Goal: Use online tool/utility: Utilize a website feature to perform a specific function

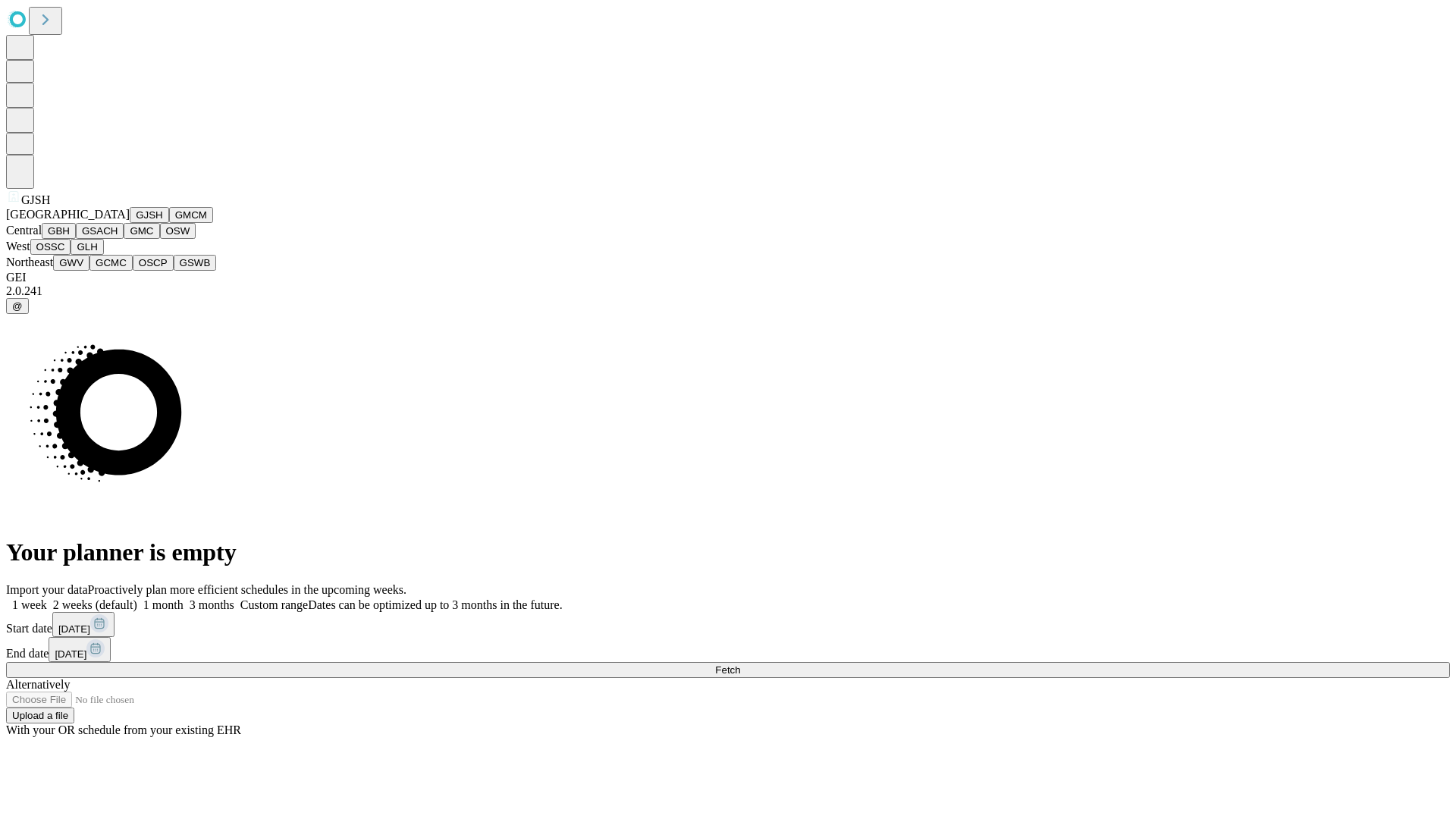
click at [130, 223] on button "GJSH" at bounding box center [149, 214] width 39 height 16
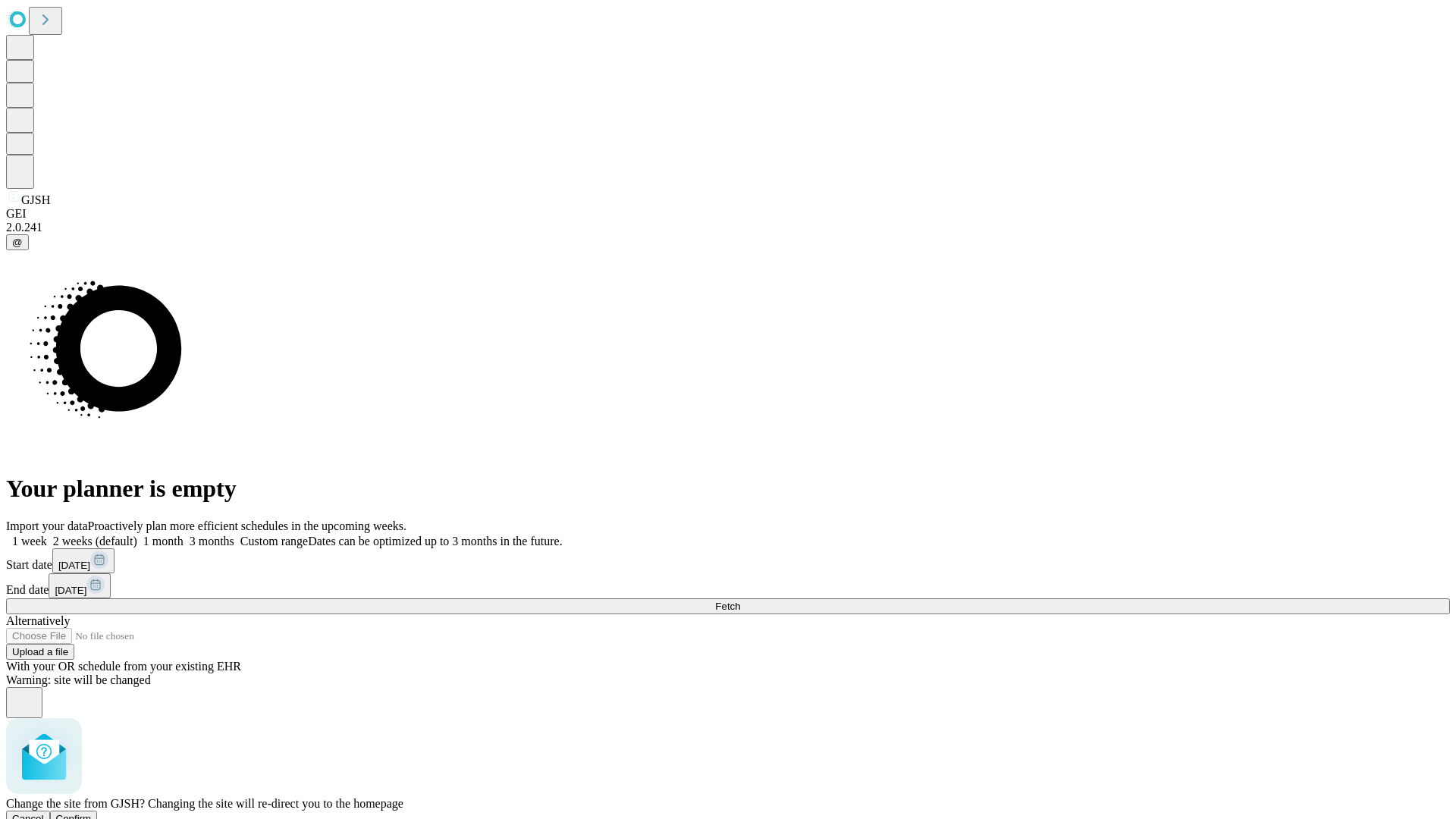
click at [92, 812] on span "Confirm" at bounding box center [74, 818] width 36 height 11
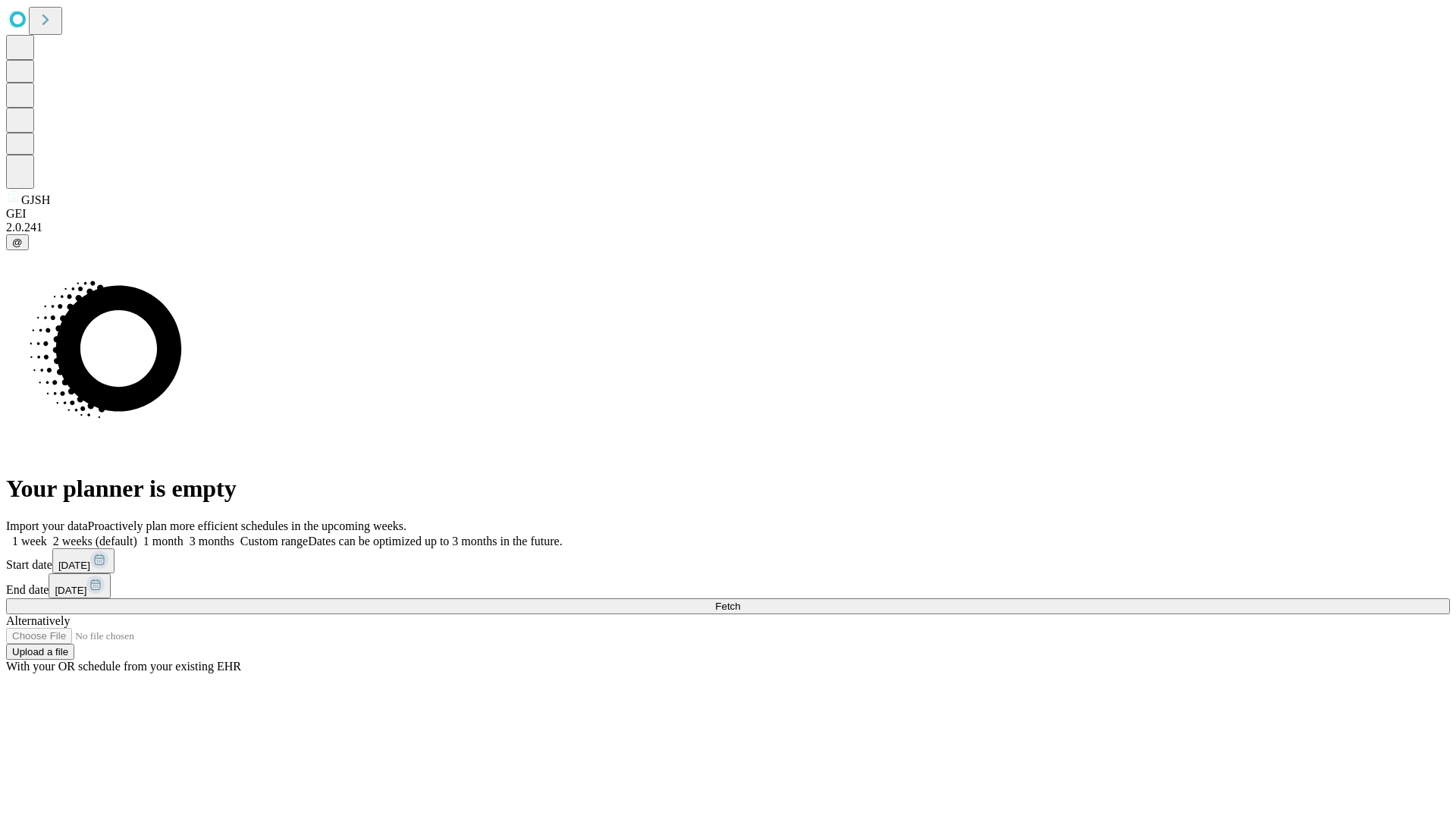
click at [183, 534] on label "1 month" at bounding box center [160, 541] width 46 height 13
click at [740, 600] on span "Fetch" at bounding box center [727, 606] width 25 height 11
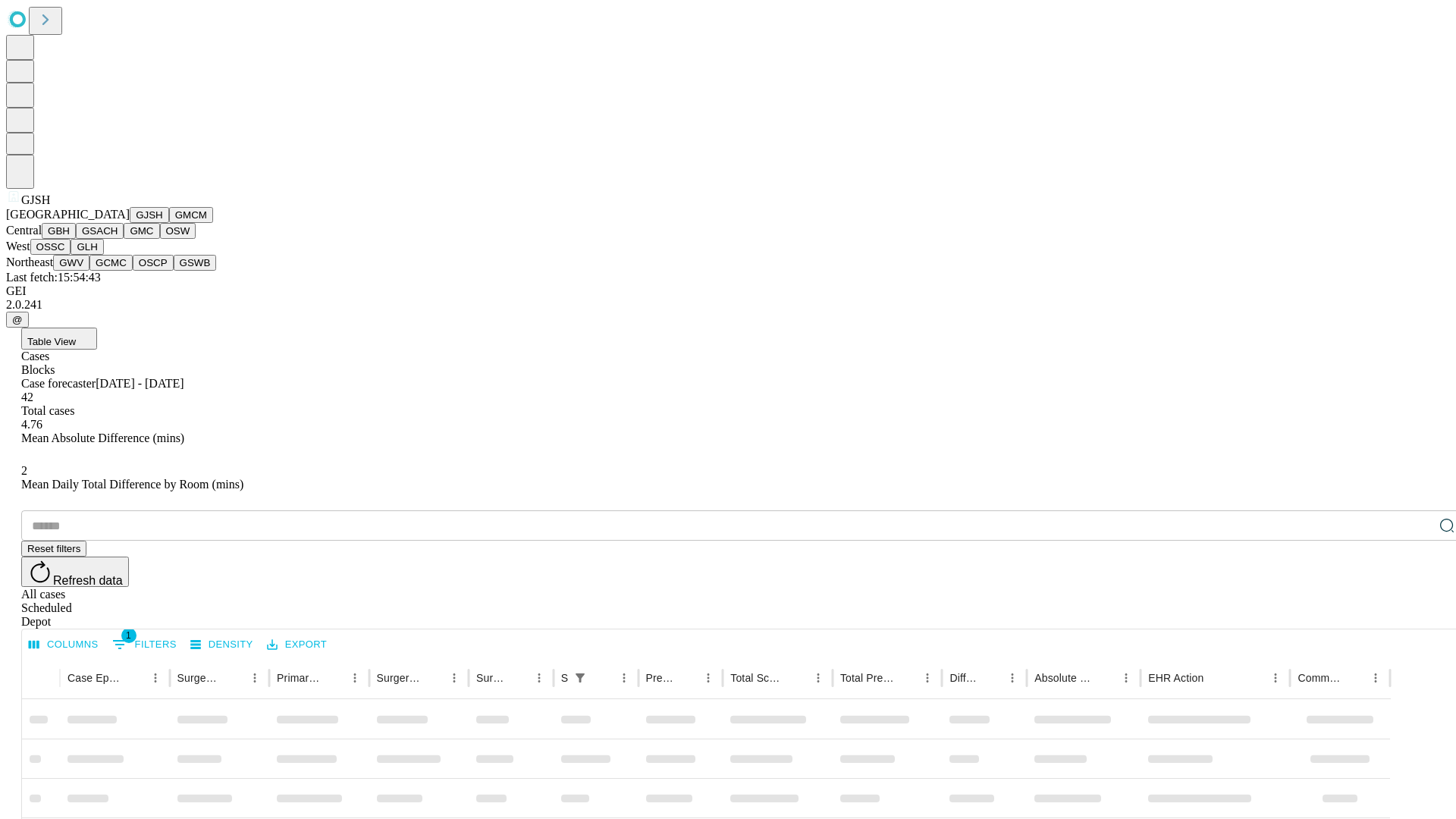
click at [169, 223] on button "GMCM" at bounding box center [191, 214] width 44 height 16
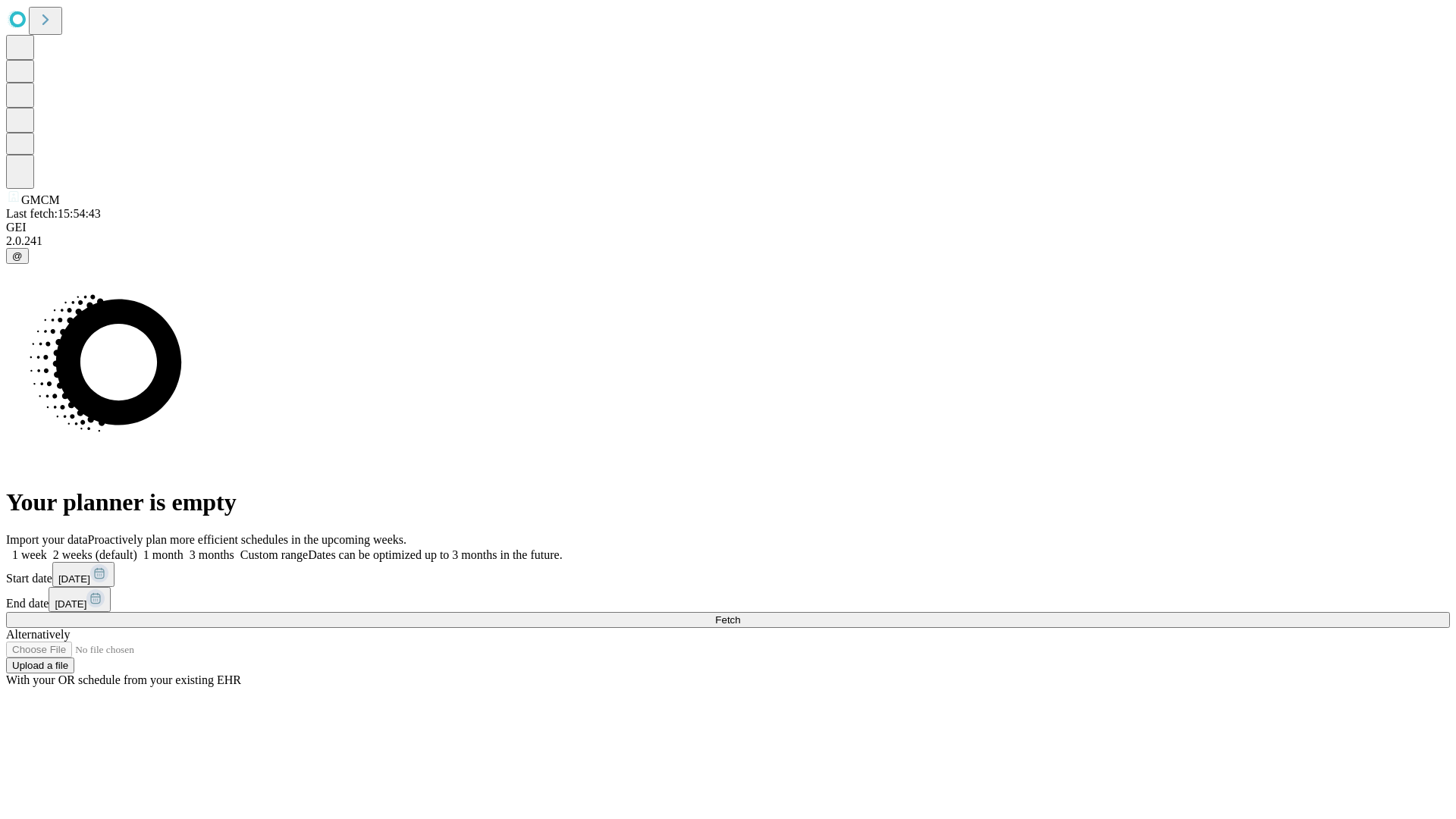
click at [183, 549] on label "1 month" at bounding box center [160, 555] width 46 height 13
click at [740, 614] on span "Fetch" at bounding box center [727, 620] width 25 height 11
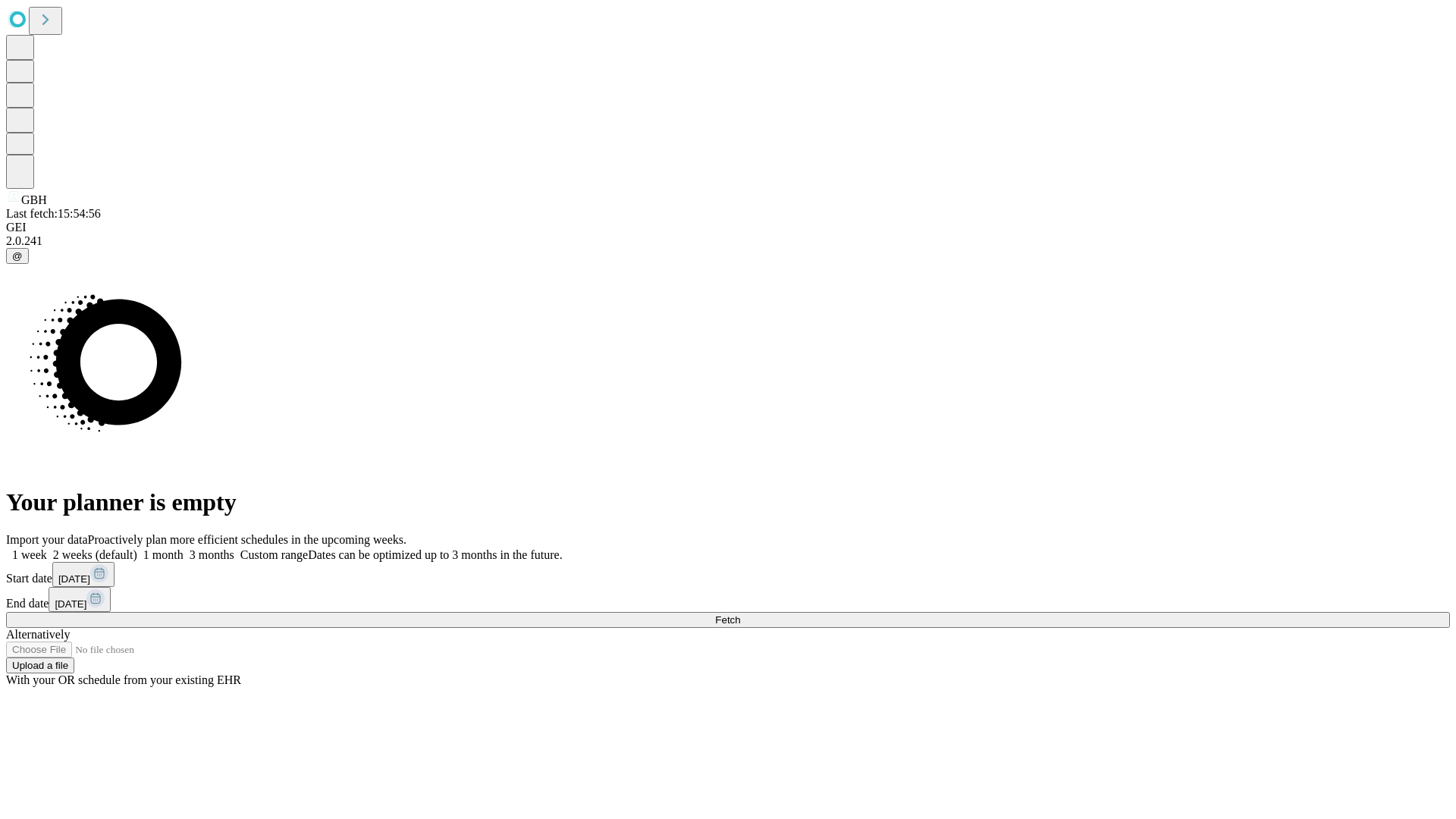
click at [183, 549] on label "1 month" at bounding box center [160, 555] width 46 height 13
click at [740, 614] on span "Fetch" at bounding box center [727, 620] width 25 height 11
click at [183, 549] on label "1 month" at bounding box center [160, 555] width 46 height 13
click at [740, 614] on span "Fetch" at bounding box center [727, 620] width 25 height 11
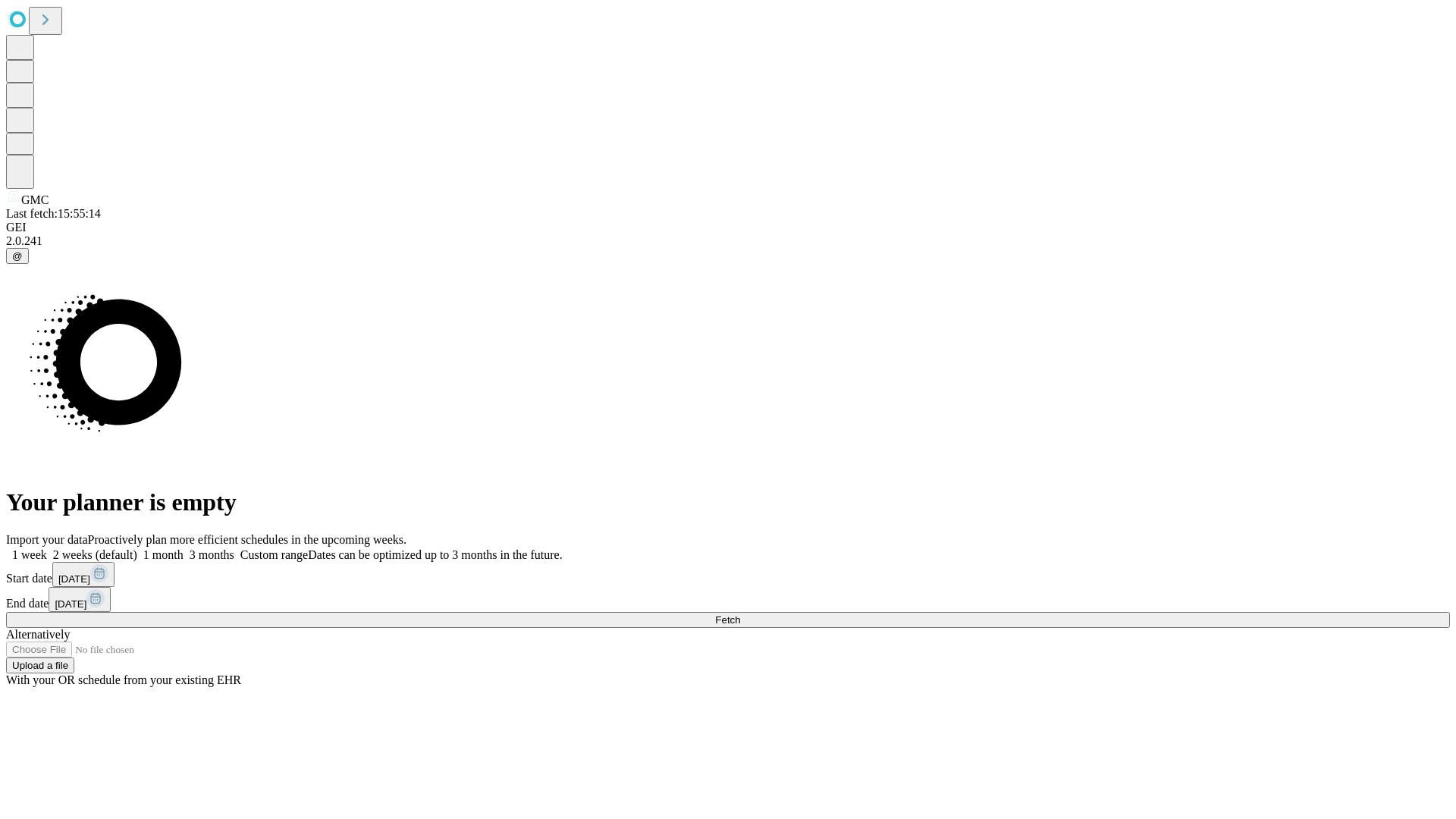
click at [740, 614] on span "Fetch" at bounding box center [727, 620] width 25 height 11
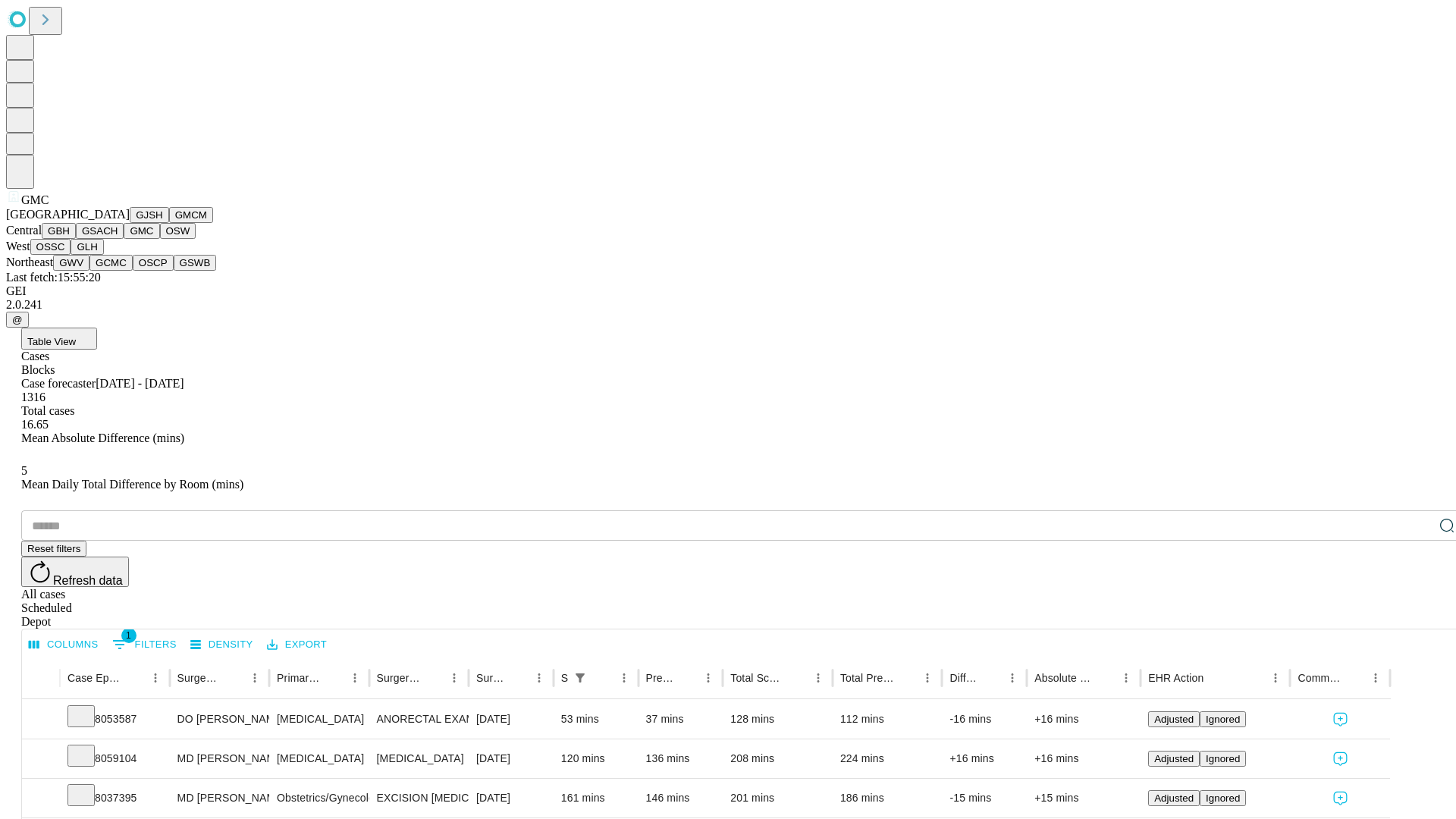
click at [160, 239] on button "OSW" at bounding box center [178, 230] width 37 height 16
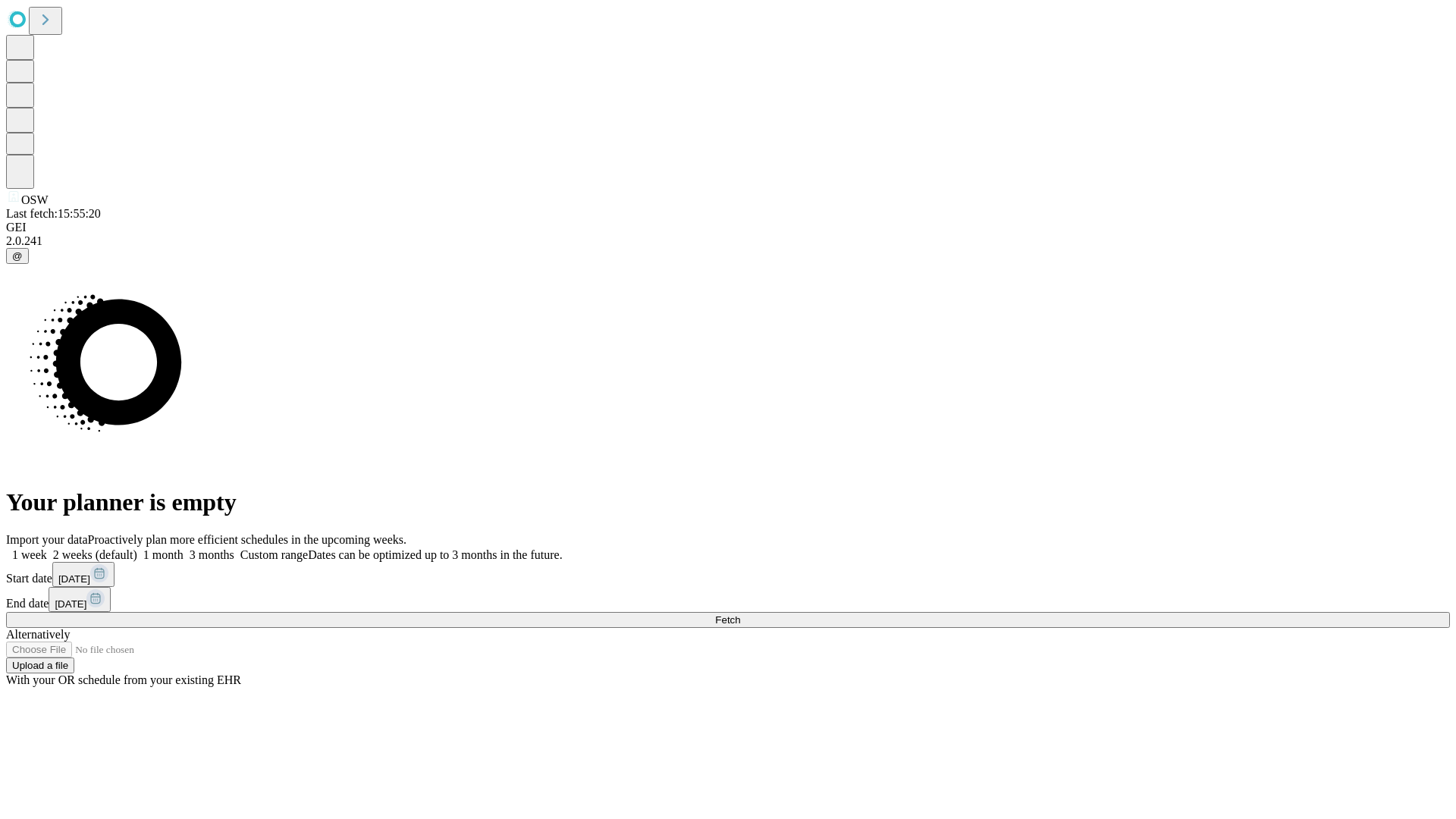
click at [183, 549] on label "1 month" at bounding box center [160, 555] width 46 height 13
click at [740, 614] on span "Fetch" at bounding box center [727, 620] width 25 height 11
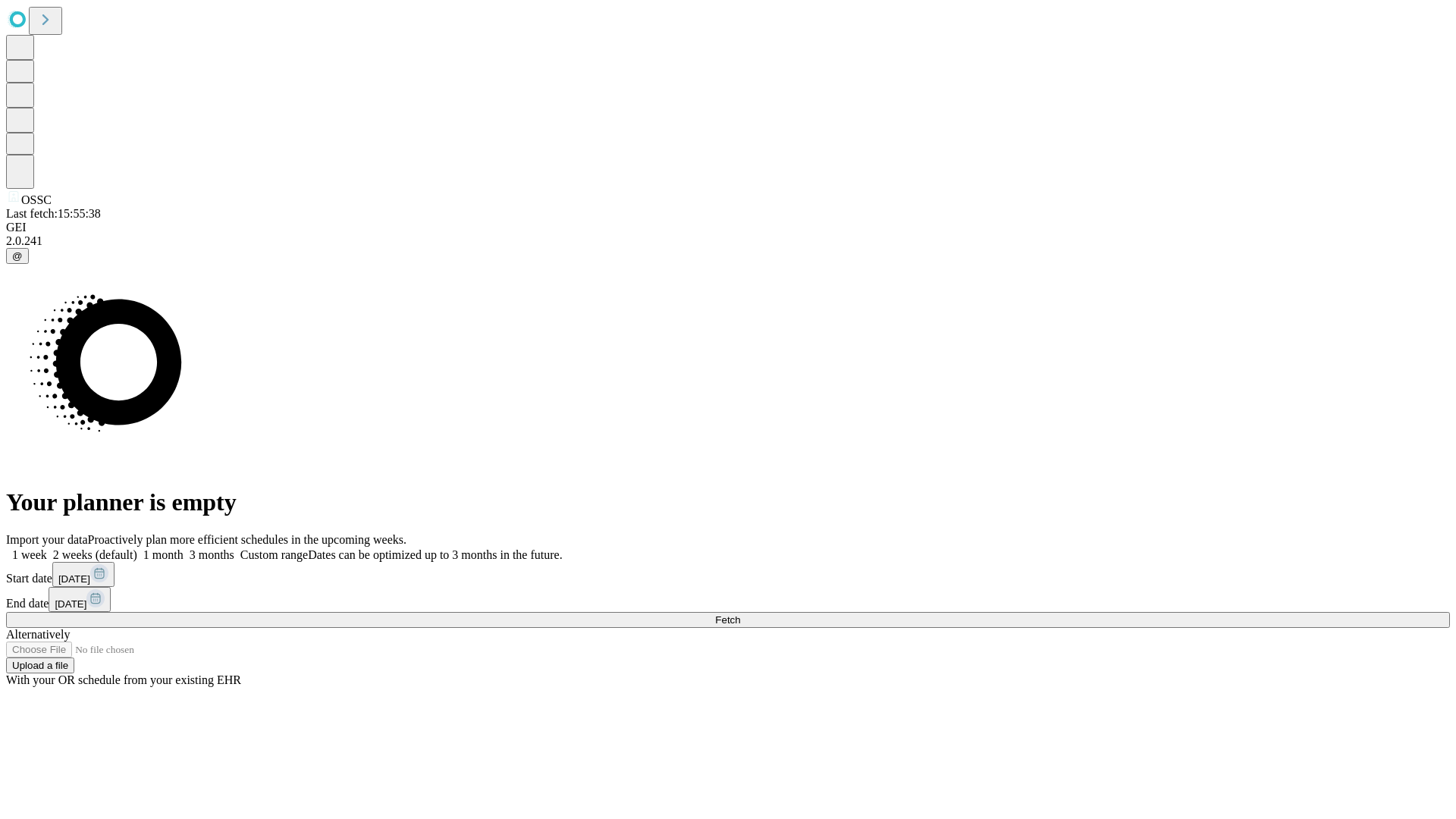
click at [183, 549] on label "1 month" at bounding box center [160, 555] width 46 height 13
click at [740, 614] on span "Fetch" at bounding box center [727, 620] width 25 height 11
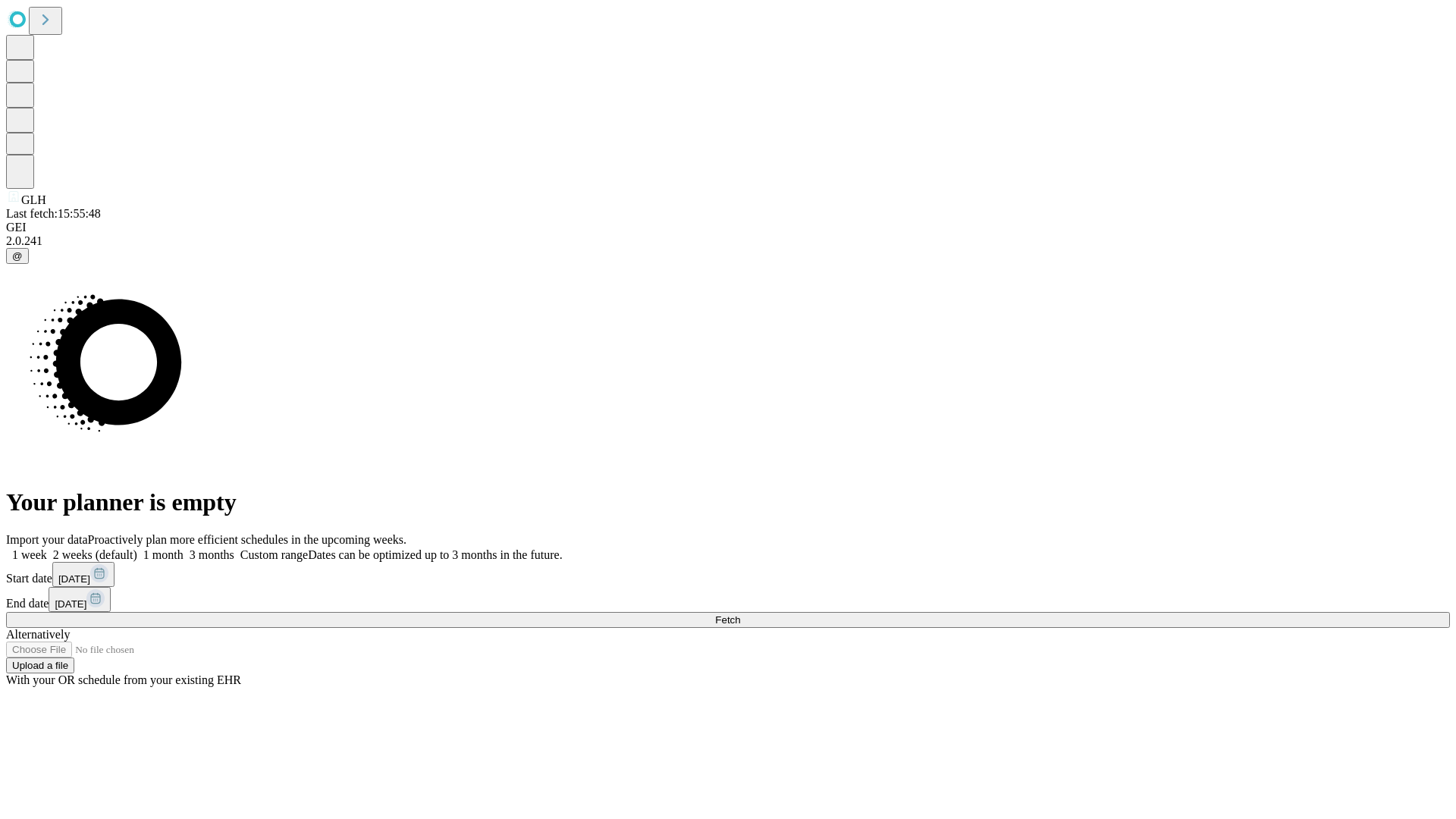
click at [183, 549] on label "1 month" at bounding box center [160, 555] width 46 height 13
click at [740, 614] on span "Fetch" at bounding box center [727, 620] width 25 height 11
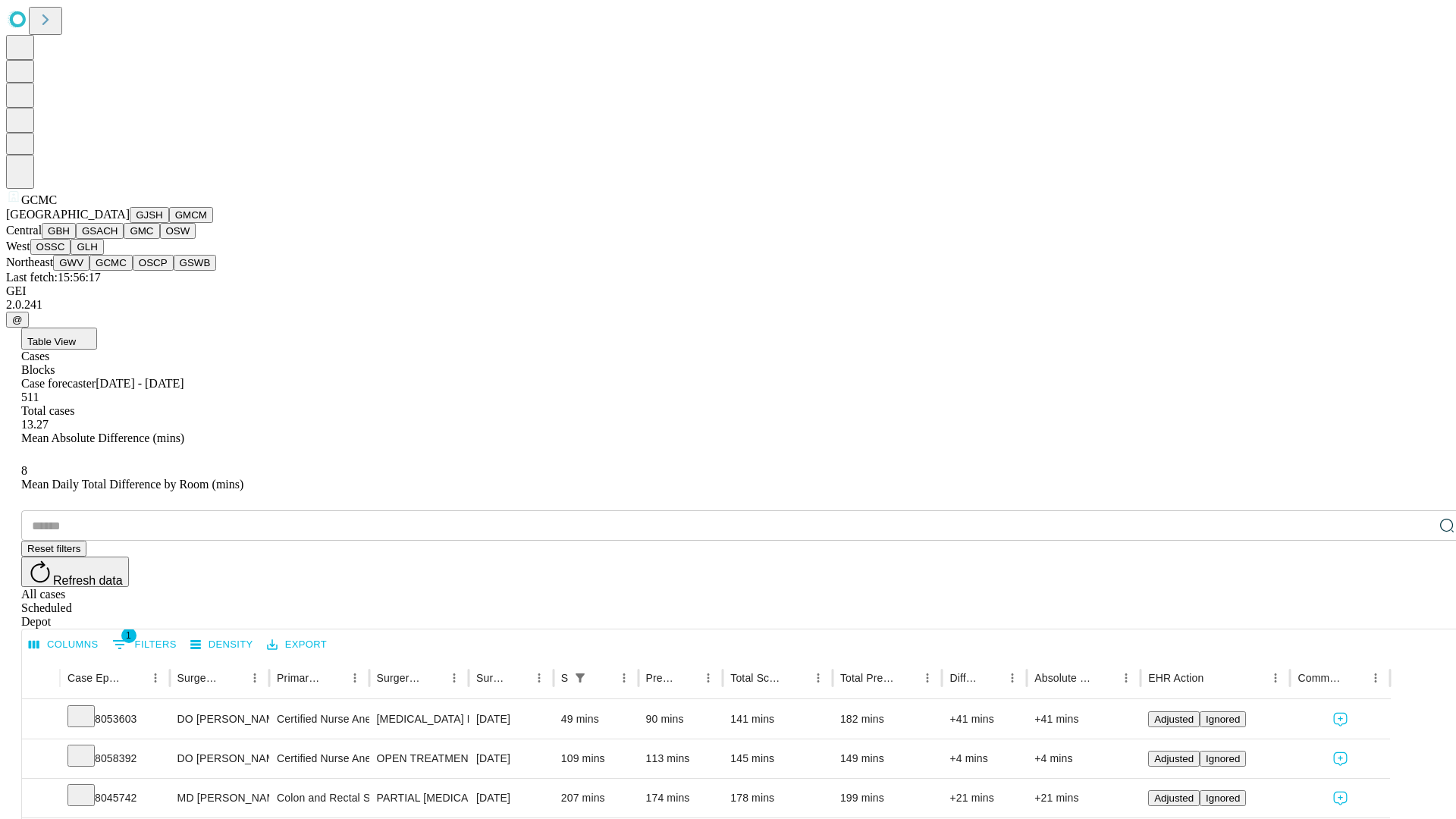
click at [132, 270] on button "OSCP" at bounding box center [153, 262] width 41 height 16
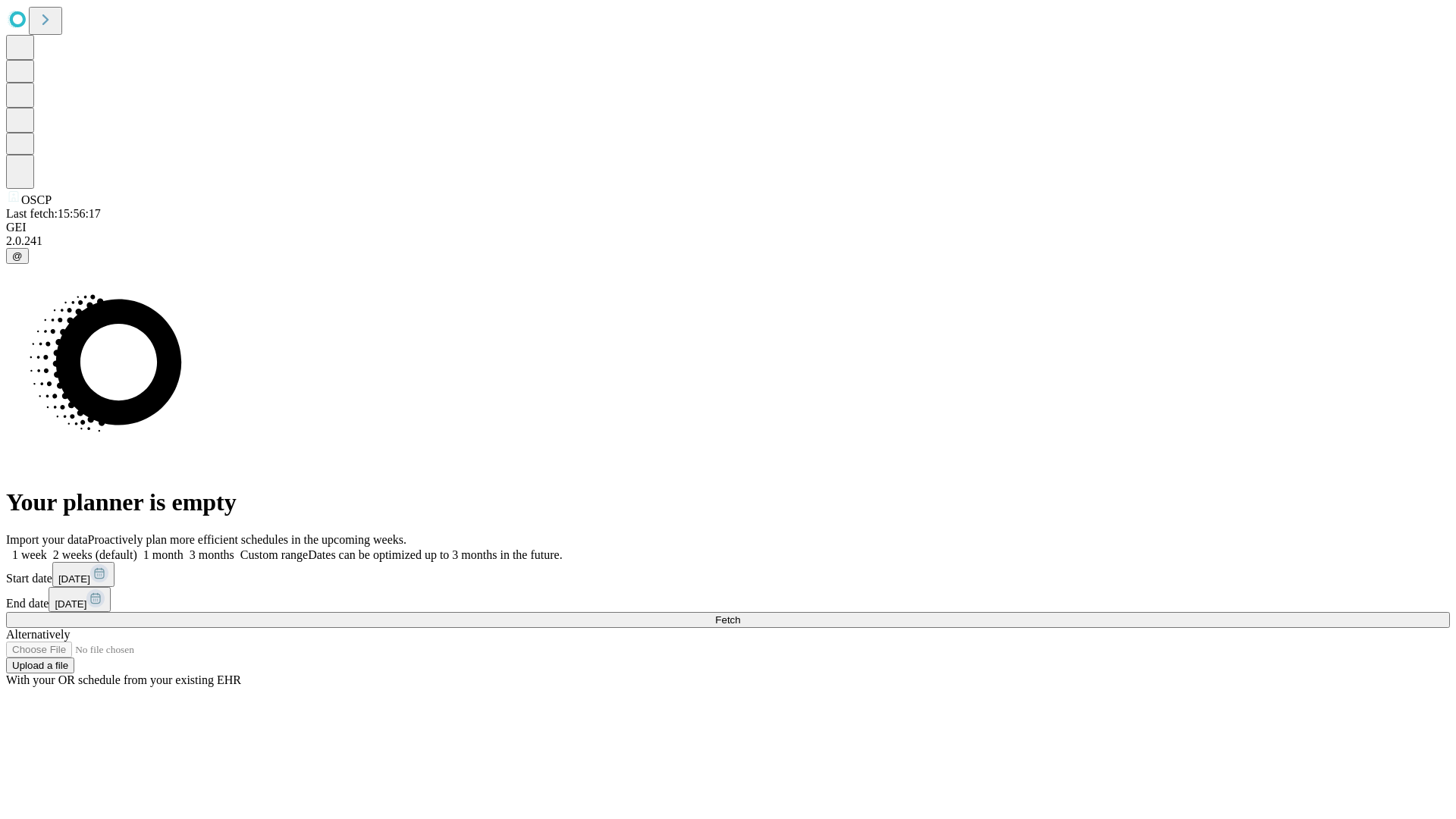
click at [183, 549] on label "1 month" at bounding box center [160, 555] width 46 height 13
click at [740, 614] on span "Fetch" at bounding box center [727, 620] width 25 height 11
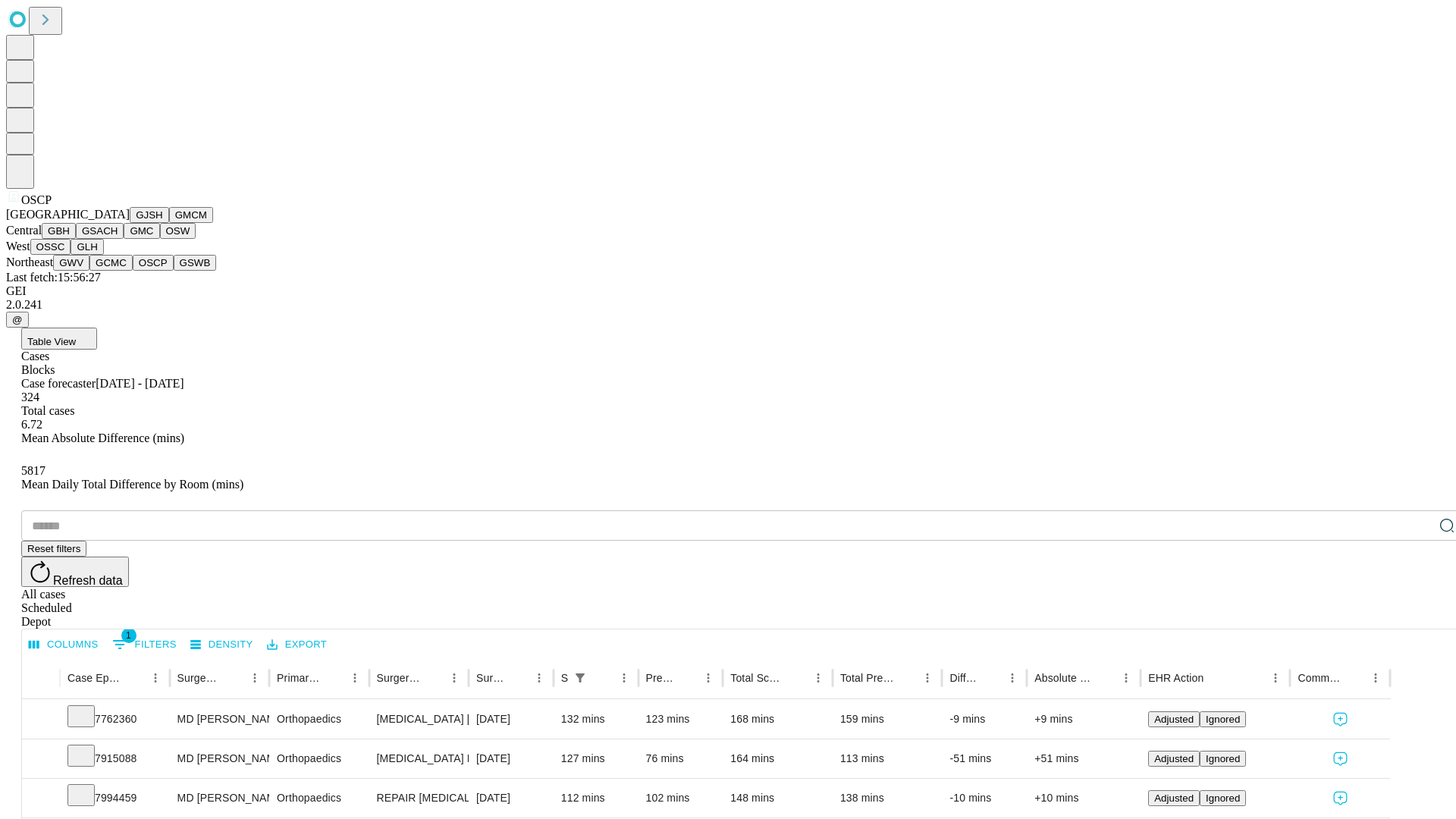
click at [174, 270] on button "GSWB" at bounding box center [195, 262] width 43 height 16
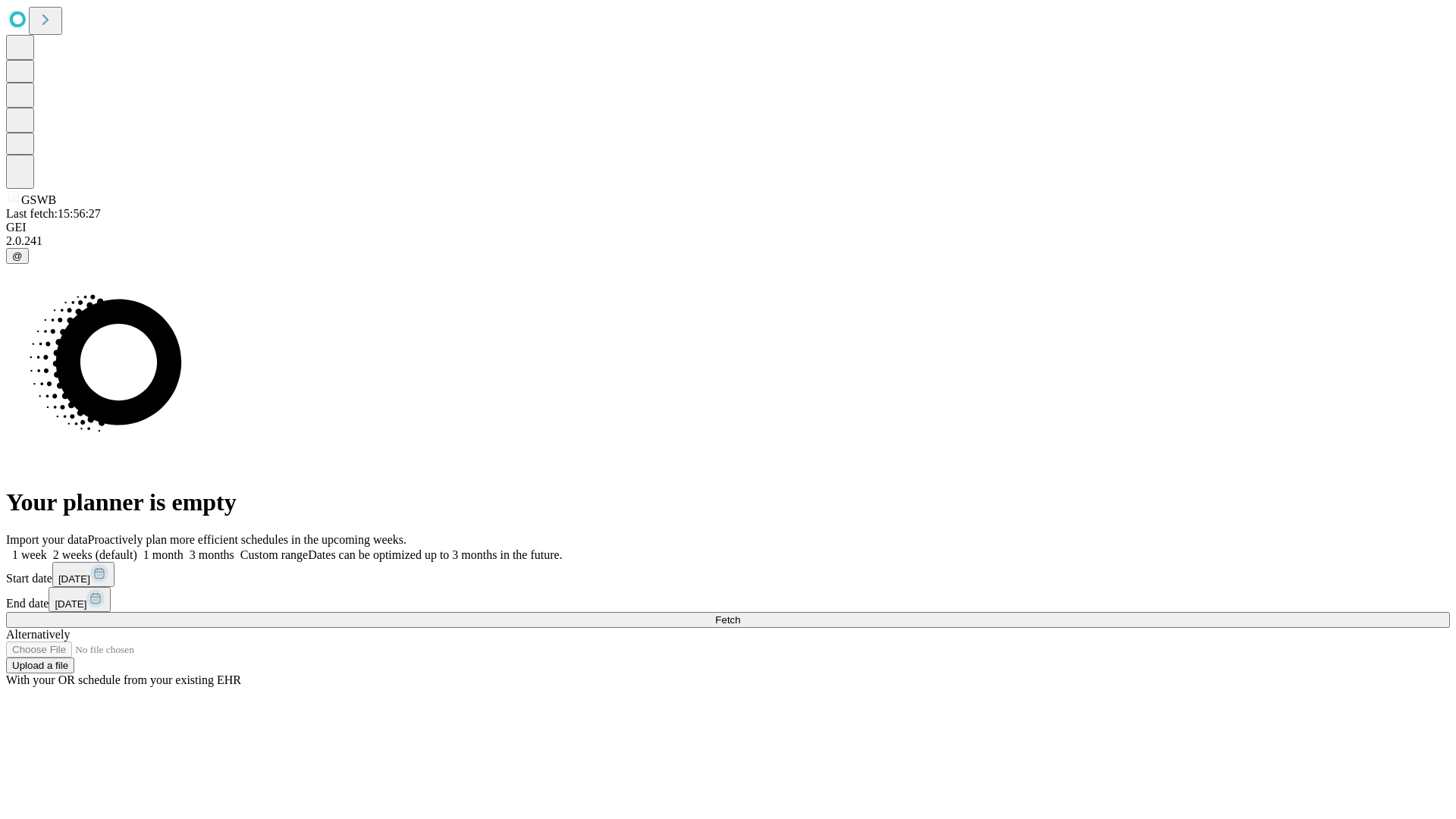
click at [183, 549] on label "1 month" at bounding box center [160, 555] width 46 height 13
click at [740, 614] on span "Fetch" at bounding box center [727, 620] width 25 height 11
